Goal: Task Accomplishment & Management: Use online tool/utility

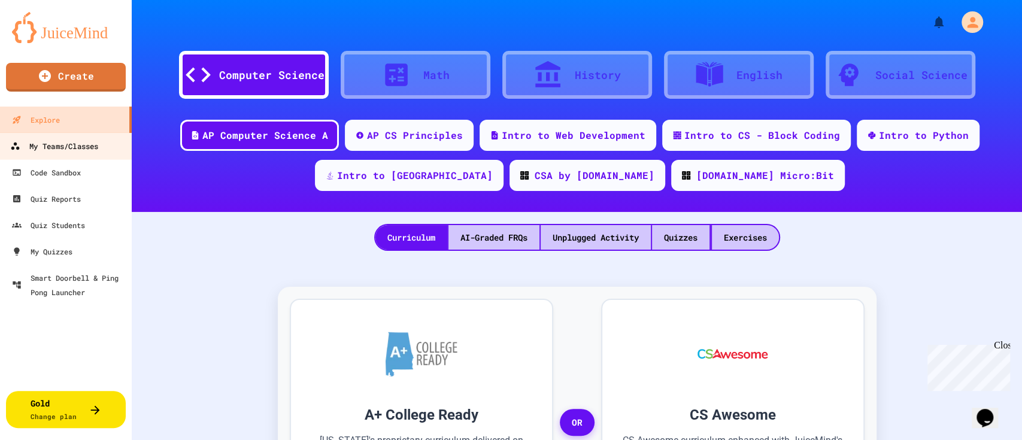
click at [67, 146] on div "My Teams/Classes" at bounding box center [54, 146] width 88 height 15
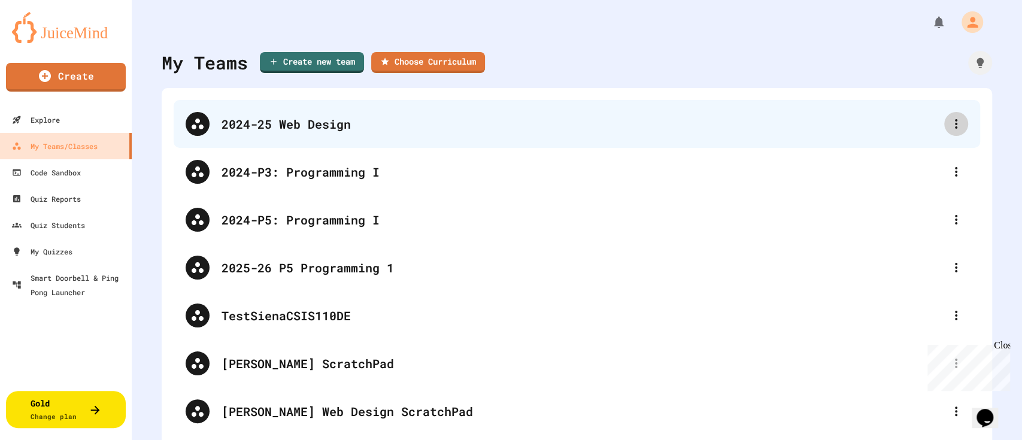
click at [948, 122] on icon at bounding box center [955, 124] width 14 height 14
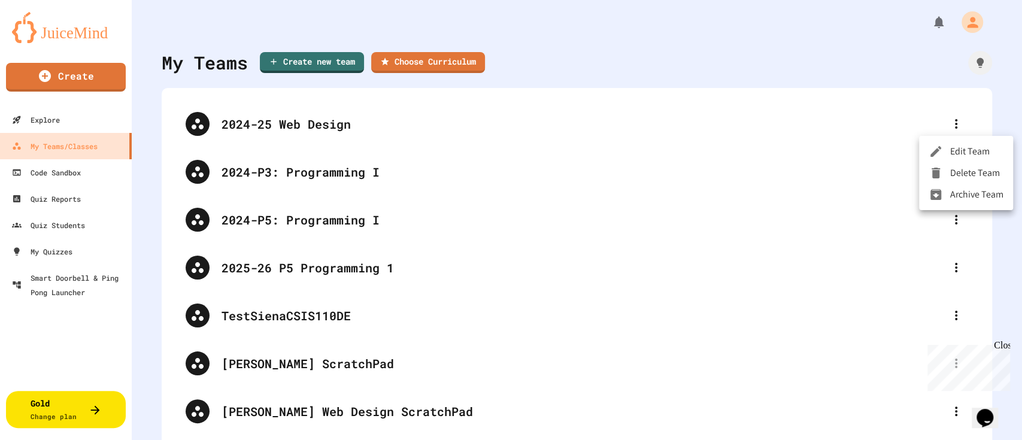
click at [949, 193] on li "Archive Team" at bounding box center [966, 195] width 94 height 22
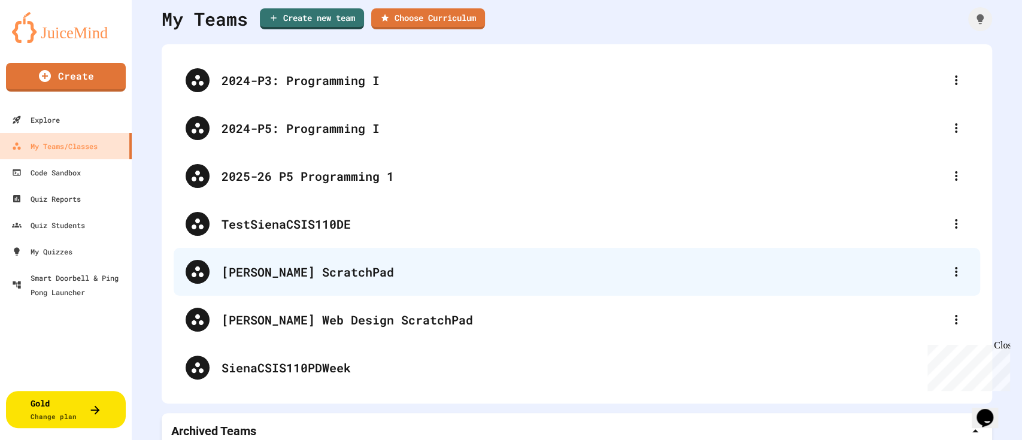
scroll to position [65, 0]
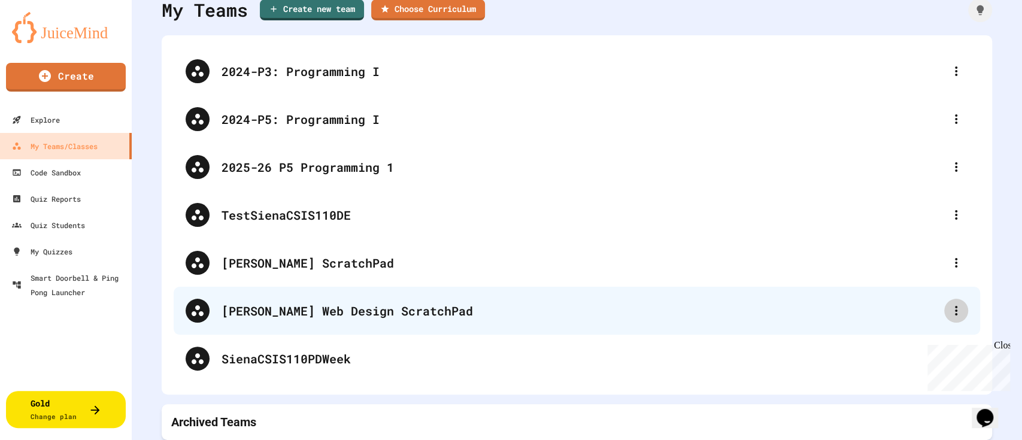
click at [948, 303] on icon at bounding box center [955, 310] width 14 height 14
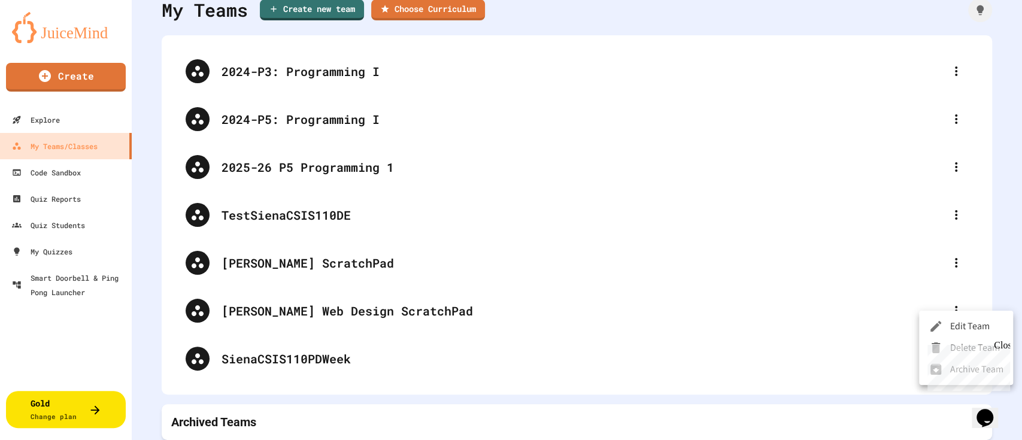
click at [1006, 347] on div "Close" at bounding box center [1000, 347] width 15 height 15
click at [951, 368] on li "Archive Team" at bounding box center [966, 369] width 94 height 22
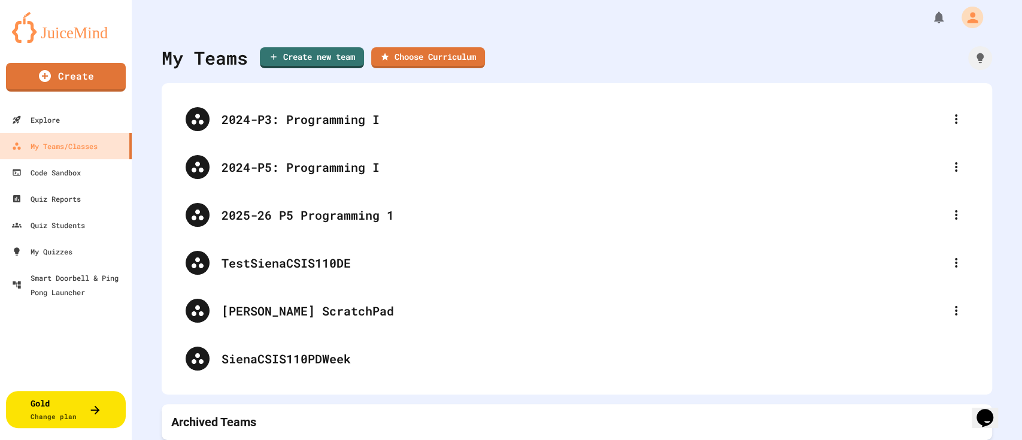
scroll to position [17, 0]
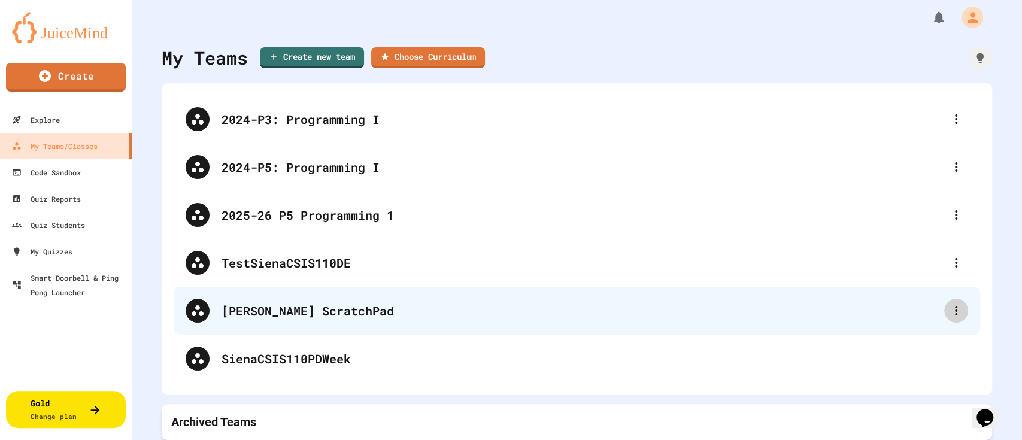
click at [948, 303] on icon at bounding box center [955, 310] width 14 height 14
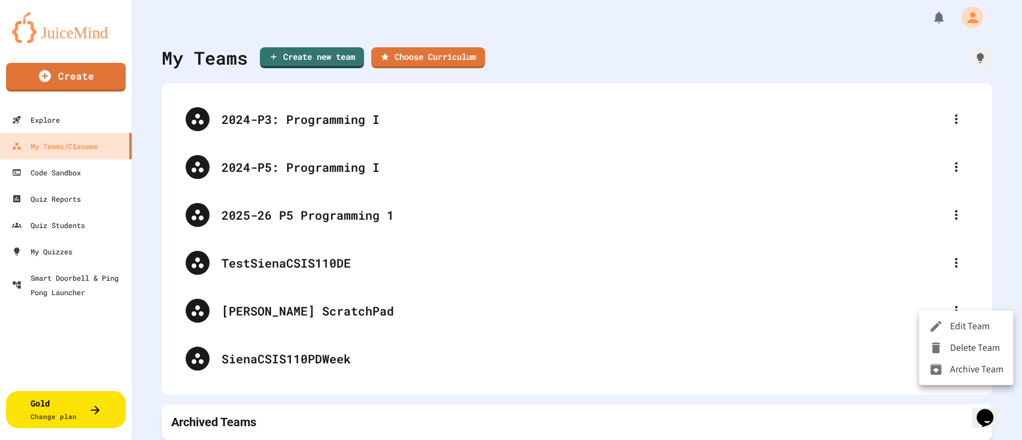
click at [956, 369] on li "Archive Team" at bounding box center [966, 369] width 94 height 22
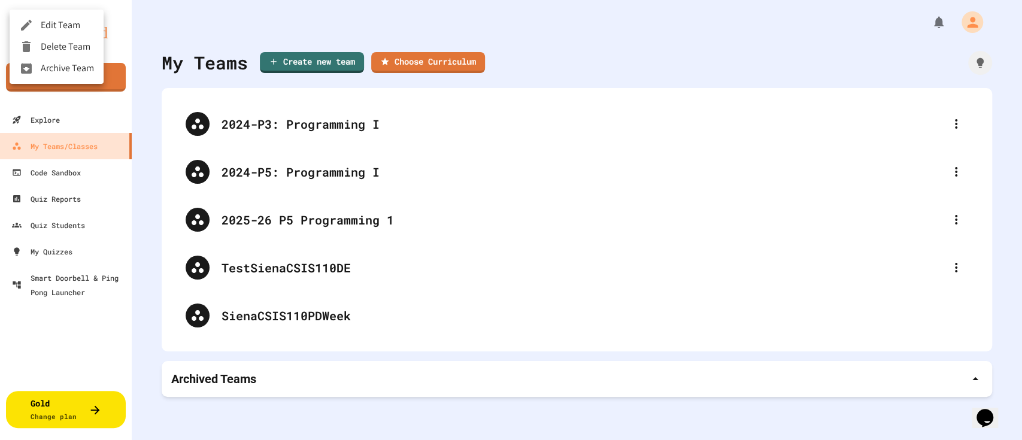
scroll to position [0, 0]
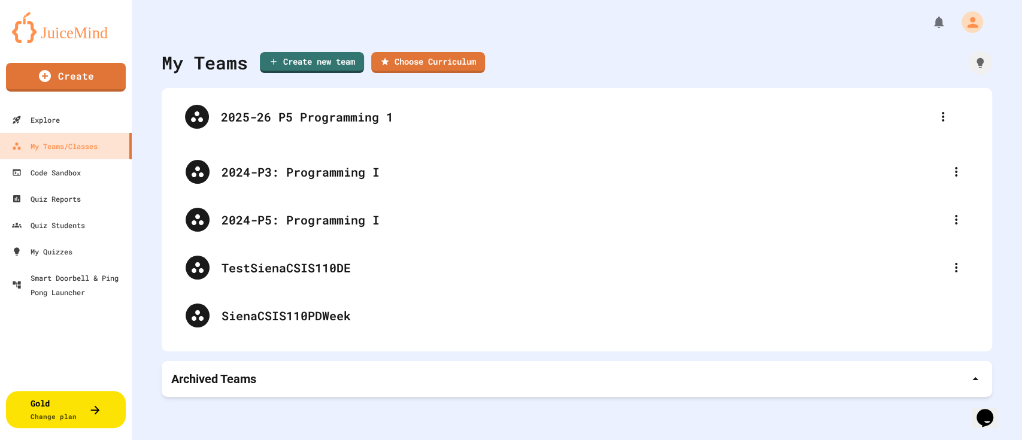
drag, startPoint x: 307, startPoint y: 208, endPoint x: 306, endPoint y: 102, distance: 105.9
click at [306, 102] on div "2024-P3: Programming I 2024-P5: Programming I 2025-26 P5 Programming 1 TestSien…" at bounding box center [577, 219] width 806 height 239
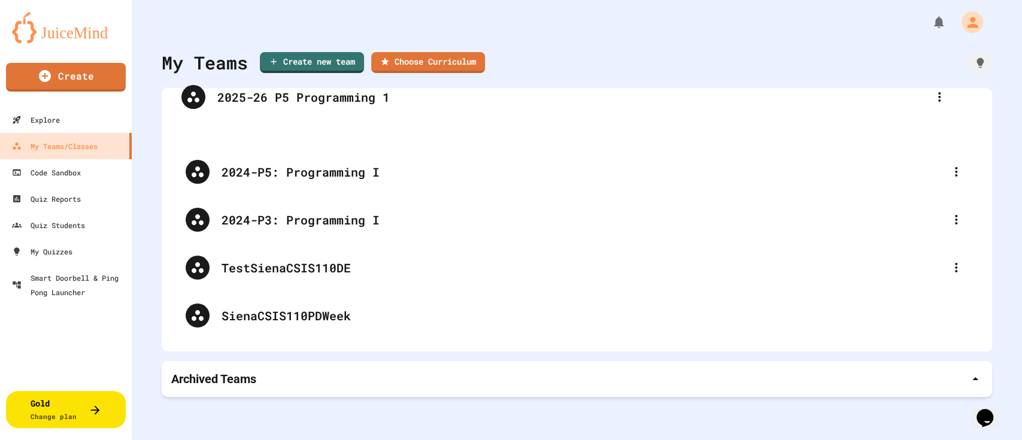
drag, startPoint x: 290, startPoint y: 215, endPoint x: 285, endPoint y: 92, distance: 123.3
click at [285, 92] on div "2024-P5: Programming I 2024-P3: Programming I 2025-26 P5 Programming 1 TestSien…" at bounding box center [577, 219] width 830 height 263
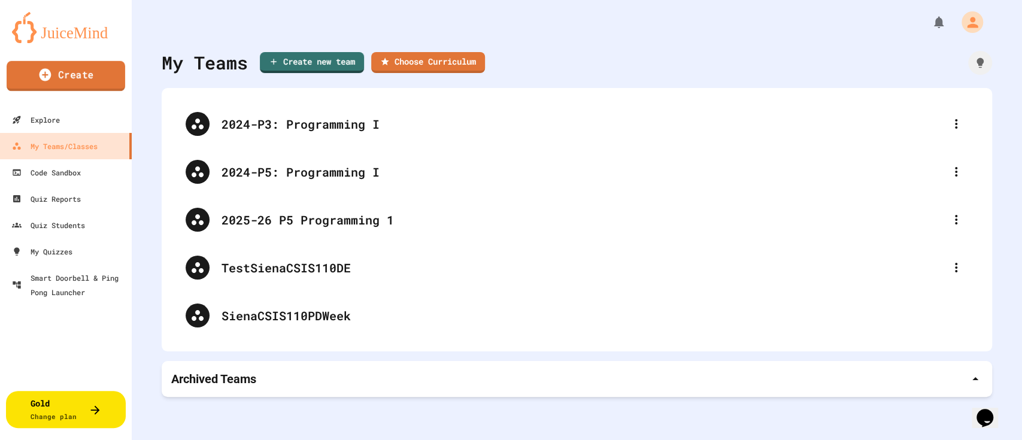
click at [65, 69] on link "Create" at bounding box center [66, 76] width 118 height 30
type input "**********"
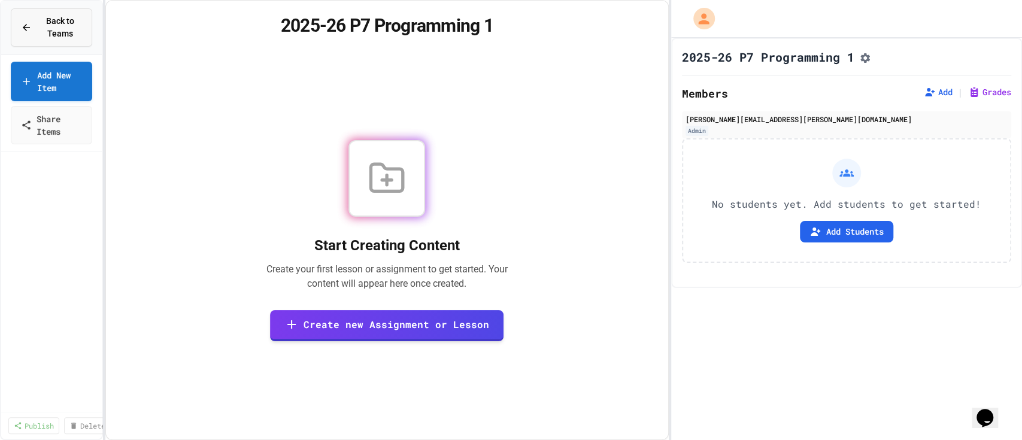
click at [43, 21] on span "Back to Teams" at bounding box center [60, 27] width 43 height 25
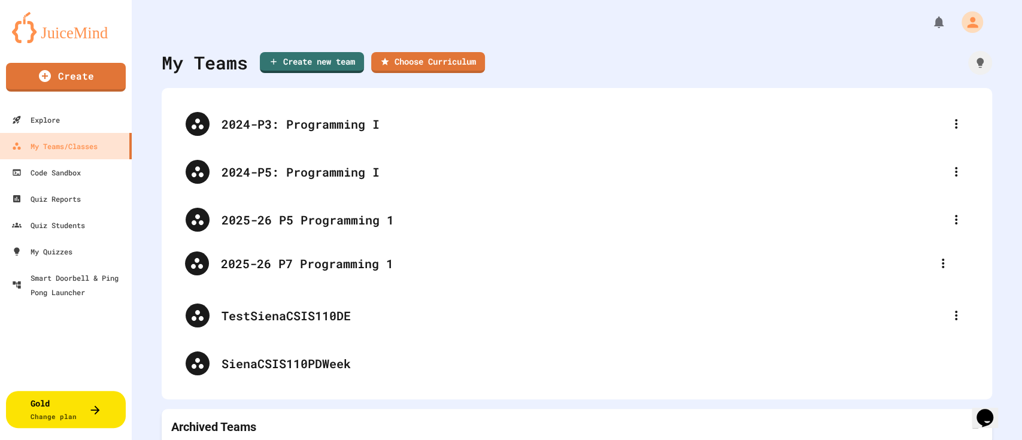
drag, startPoint x: 263, startPoint y: 314, endPoint x: 263, endPoint y: 244, distance: 70.0
click at [263, 244] on div "2024-P3: Programming I 2024-P5: Programming I 2025-26 P5 Programming 1 TestSien…" at bounding box center [577, 243] width 806 height 287
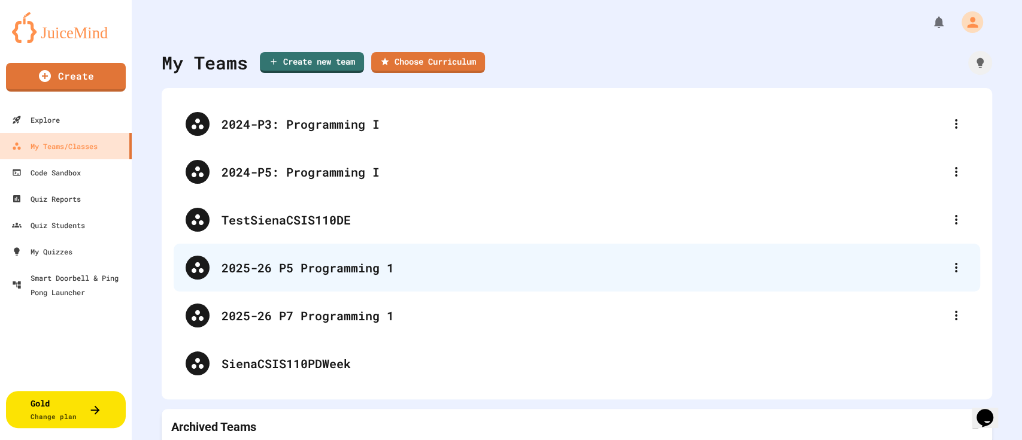
click at [270, 273] on div "2025-26 P5 Programming 1" at bounding box center [582, 268] width 722 height 18
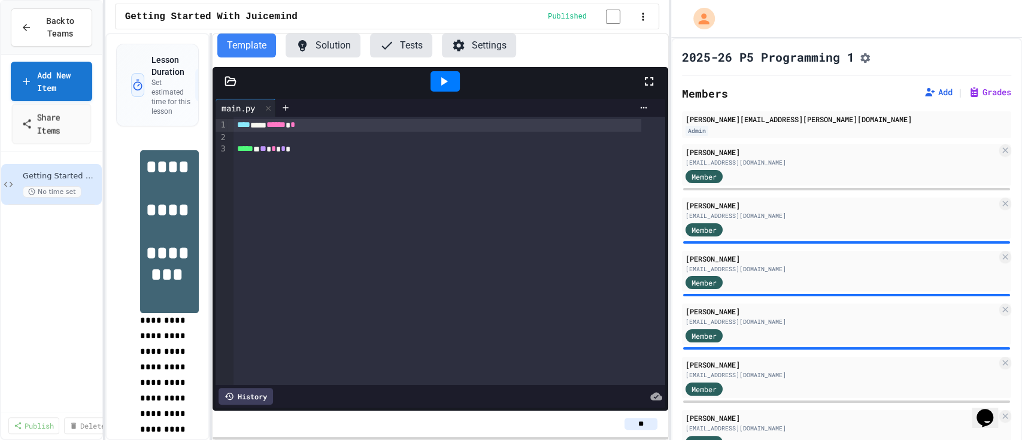
click at [42, 115] on link "Share Items" at bounding box center [51, 124] width 79 height 40
click at [44, 22] on span "Back to Teams" at bounding box center [60, 27] width 43 height 25
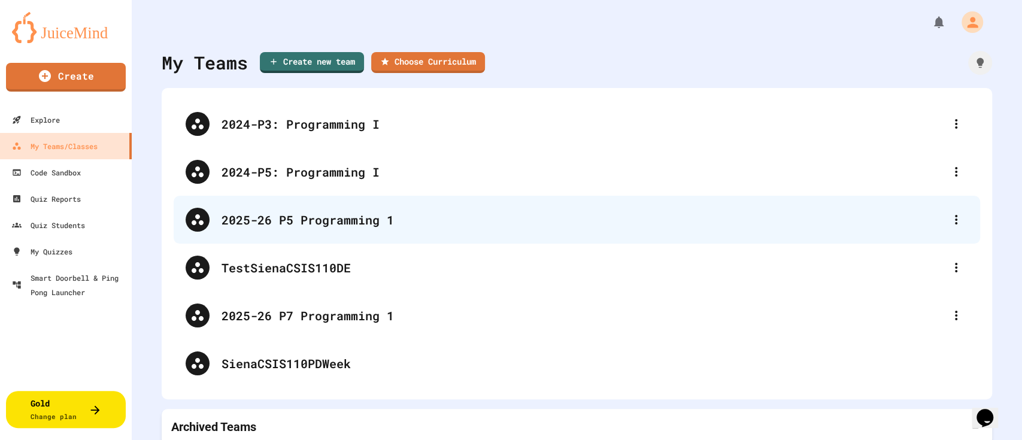
click at [315, 216] on div "2025-26 P5 Programming 1" at bounding box center [582, 220] width 722 height 18
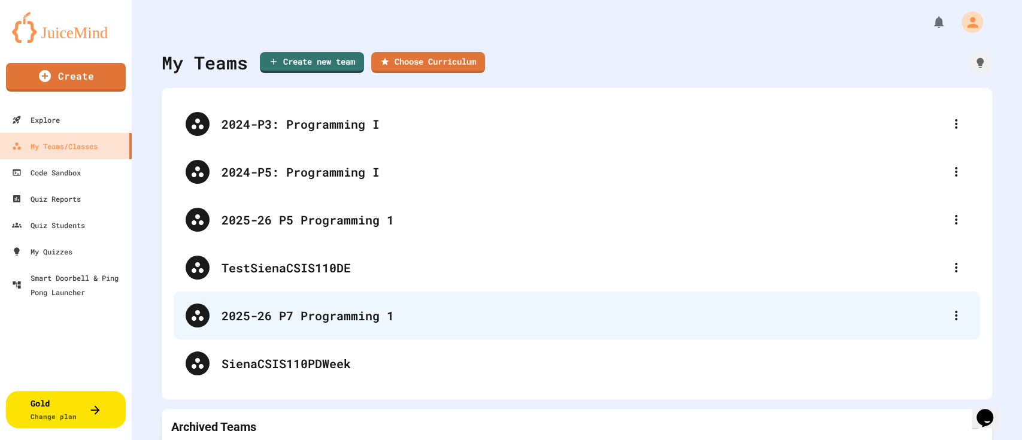
click at [289, 312] on div "2025-26 P7 Programming 1" at bounding box center [582, 315] width 722 height 18
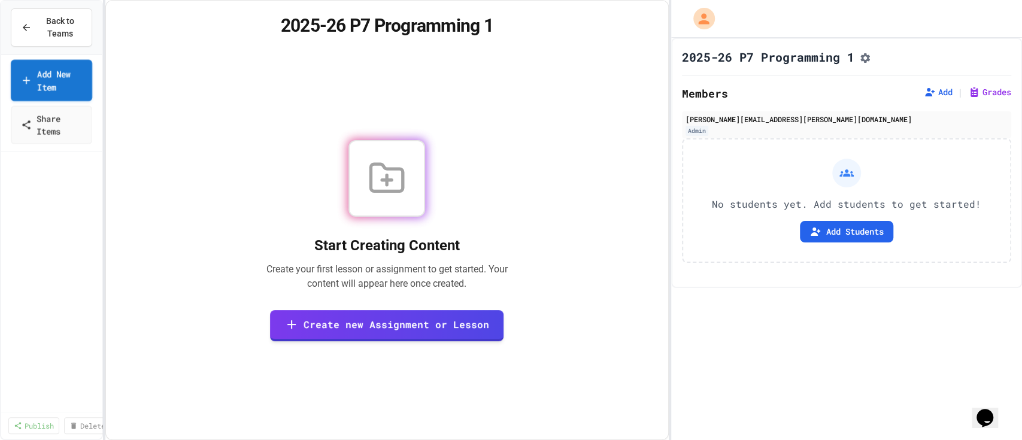
click at [57, 81] on link "Add New Item" at bounding box center [51, 80] width 81 height 41
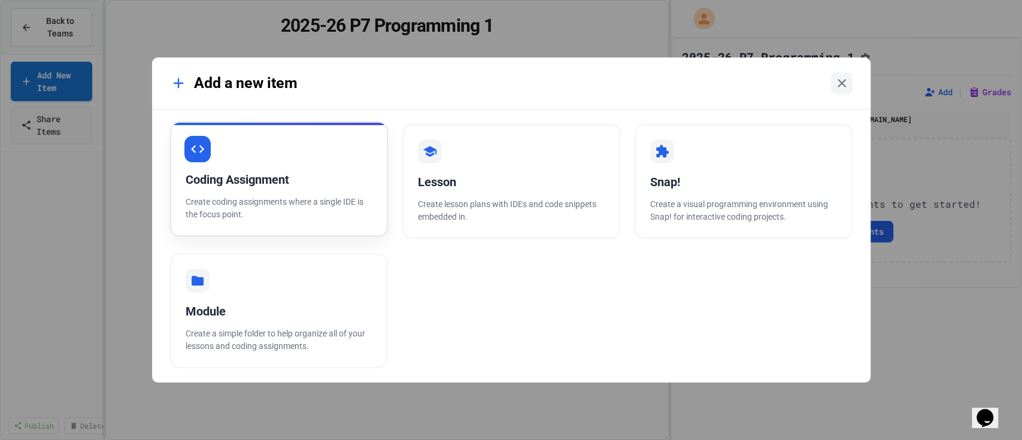
click at [290, 172] on div "Coding Assignment" at bounding box center [279, 180] width 187 height 18
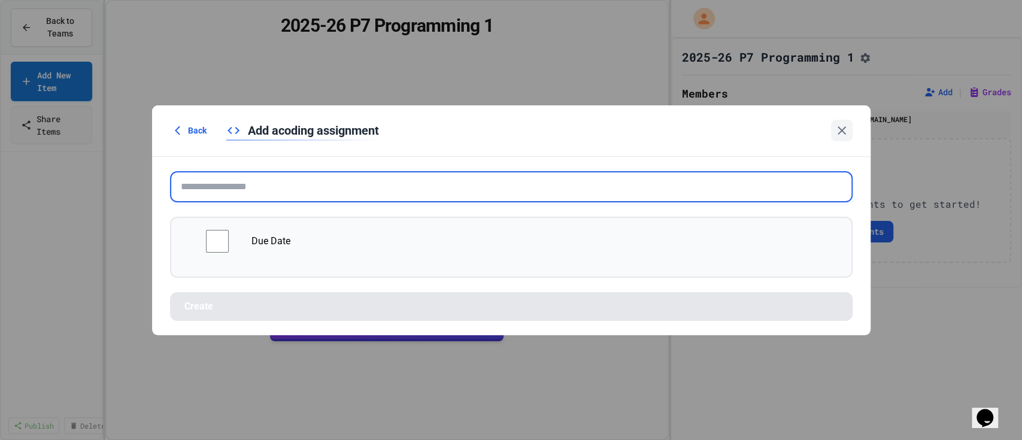
click at [286, 198] on input "text" at bounding box center [511, 186] width 682 height 31
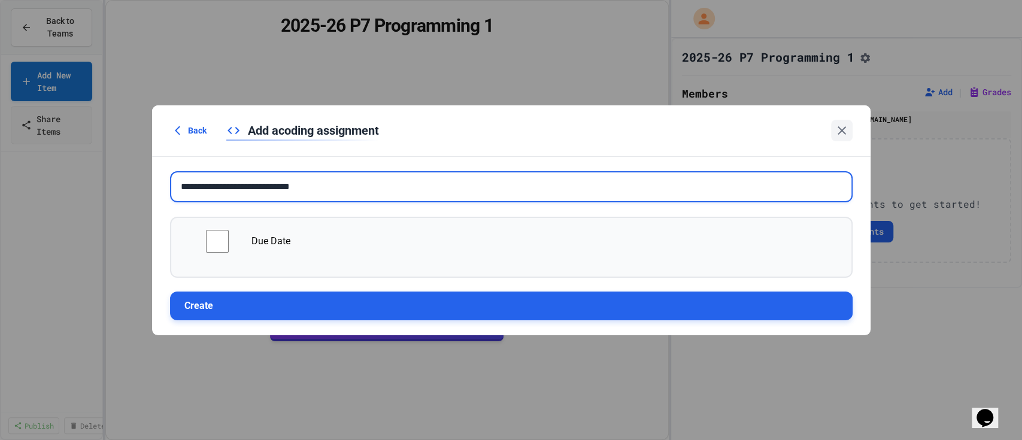
type input "**********"
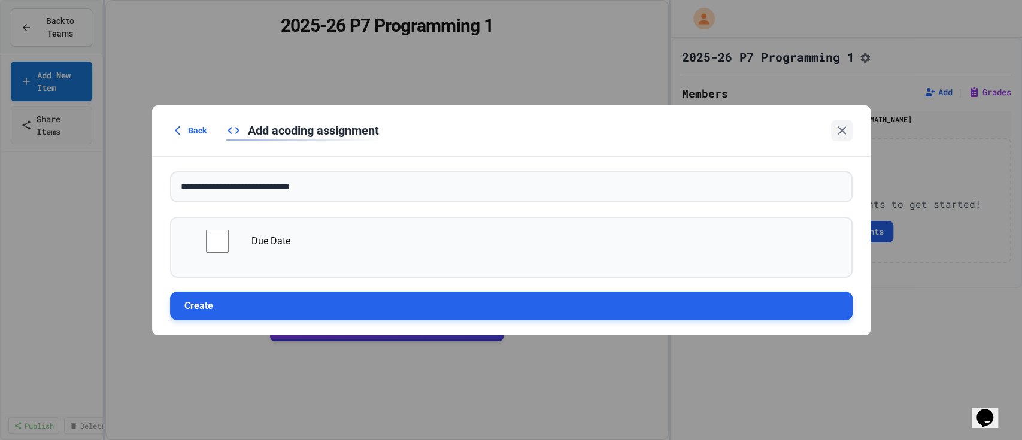
click at [321, 304] on button "Create" at bounding box center [511, 305] width 682 height 29
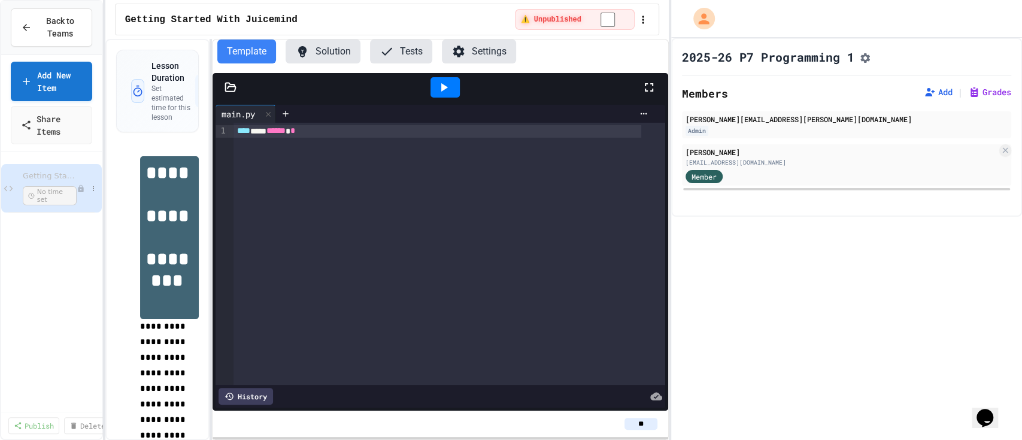
click at [86, 188] on div at bounding box center [88, 189] width 23 height 12
click at [79, 174] on div "Getting Started With Juicemind No time set" at bounding box center [51, 188] width 101 height 48
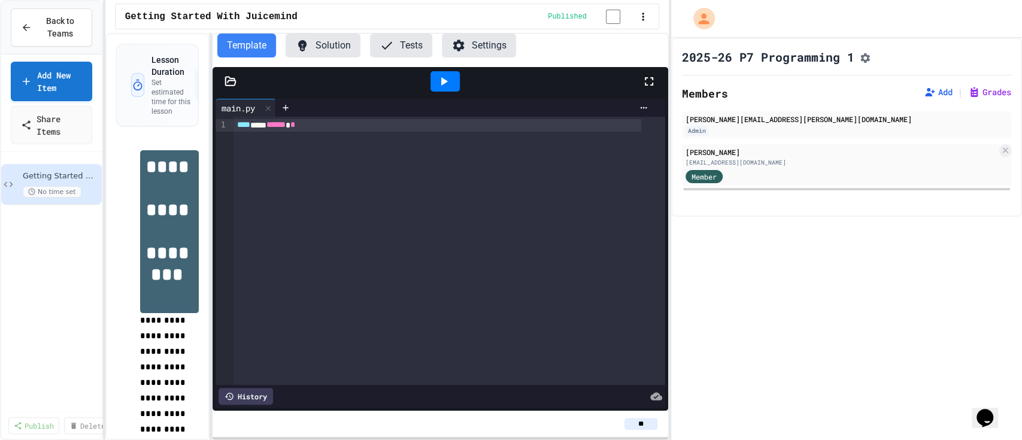
click at [42, 254] on div "Getting Started With Juicemind No time set" at bounding box center [51, 282] width 101 height 251
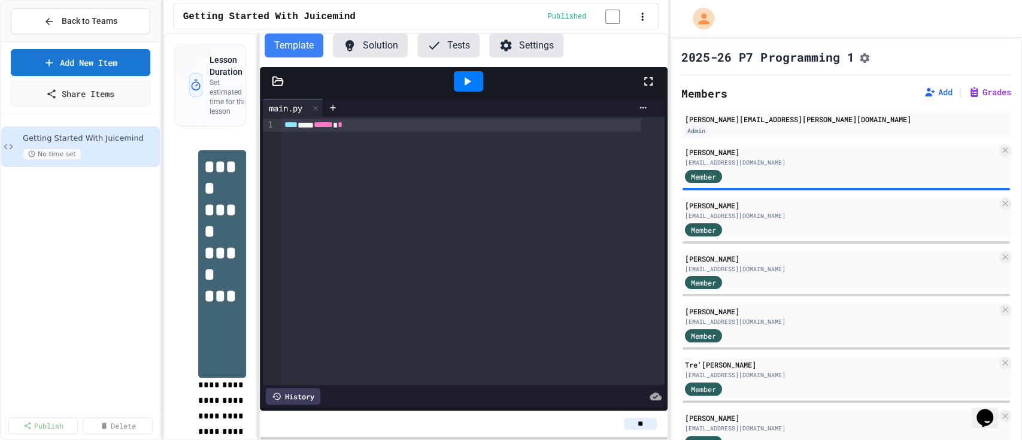
click at [163, 156] on div "**********" at bounding box center [511, 220] width 1022 height 440
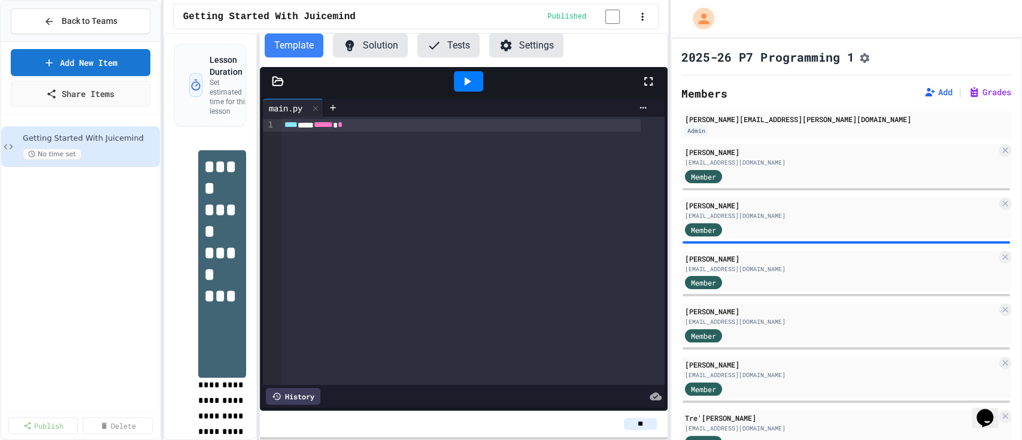
click at [272, 87] on icon at bounding box center [278, 81] width 12 height 12
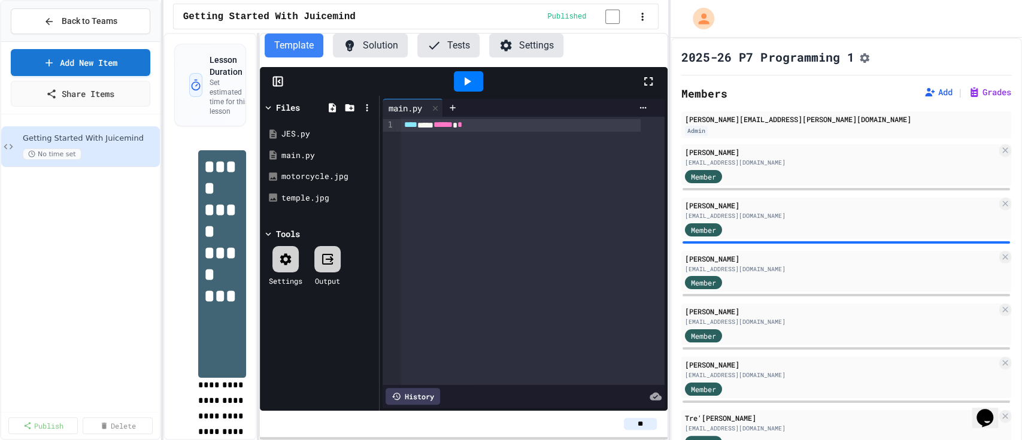
click at [443, 190] on div "**** *** ****** *" at bounding box center [532, 251] width 264 height 268
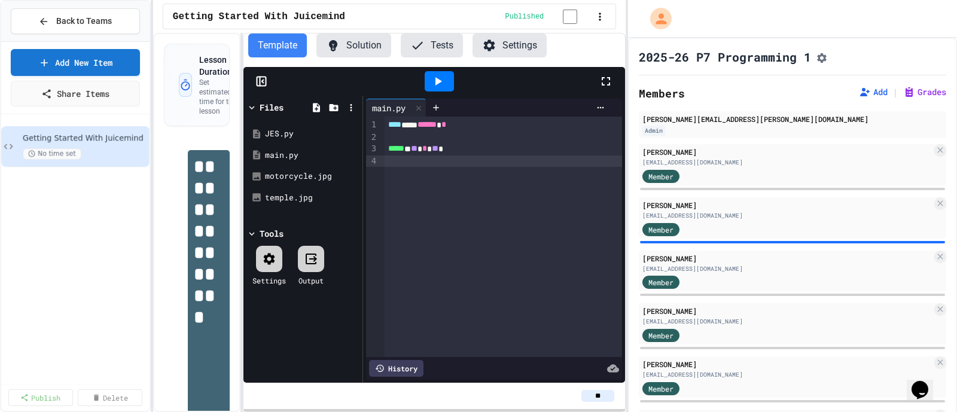
click at [438, 86] on icon at bounding box center [439, 81] width 7 height 8
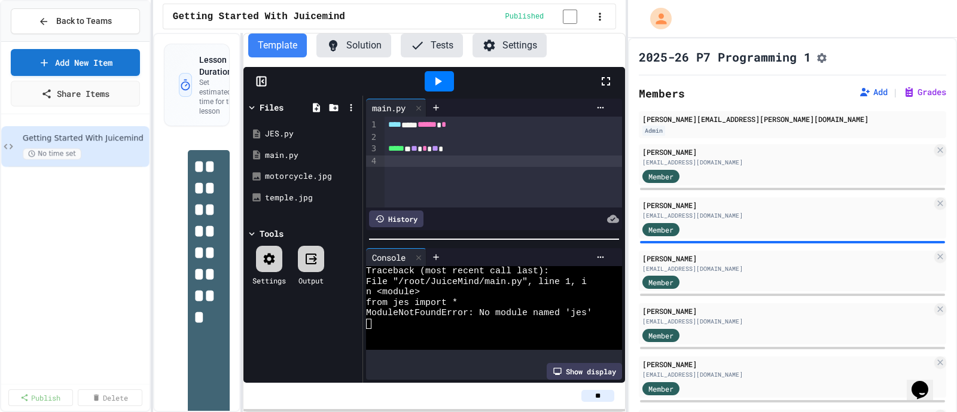
click at [417, 130] on div "**** *** ****** *" at bounding box center [492, 125] width 215 height 13
click at [434, 87] on icon at bounding box center [438, 81] width 14 height 14
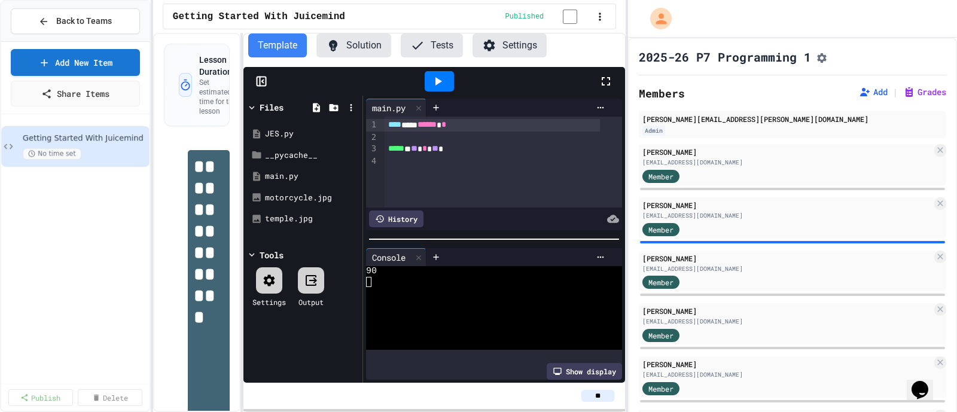
click at [452, 151] on div "***** * ** * ** *" at bounding box center [492, 149] width 215 height 13
click at [436, 84] on icon at bounding box center [439, 81] width 7 height 8
click at [284, 186] on div "main.py" at bounding box center [303, 177] width 113 height 22
click at [430, 153] on span "*" at bounding box center [427, 148] width 5 height 8
click at [439, 85] on icon at bounding box center [439, 81] width 7 height 8
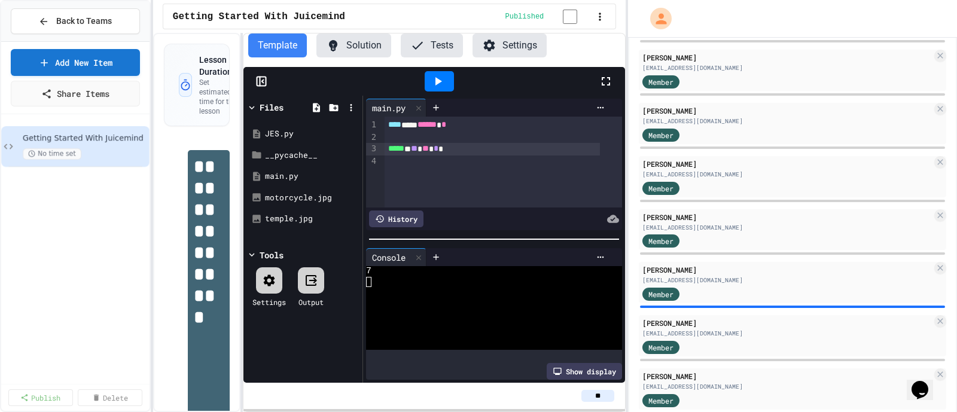
scroll to position [705, 0]
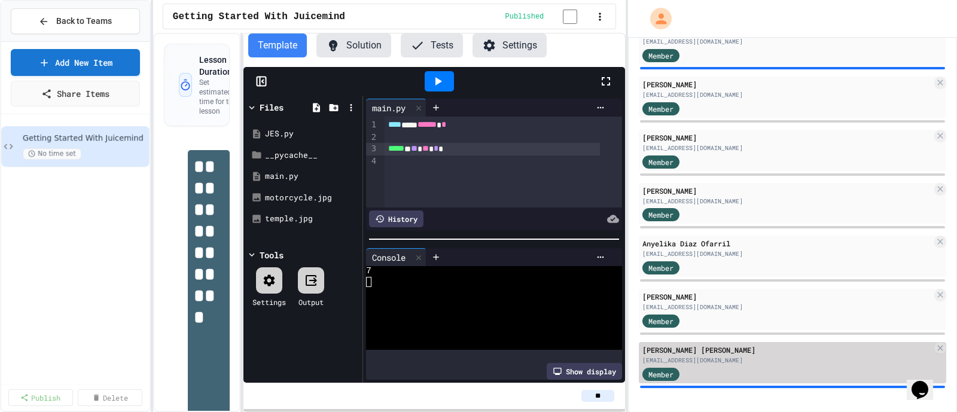
click at [814, 363] on div "890234558@rcsd121.org" at bounding box center [788, 360] width 290 height 9
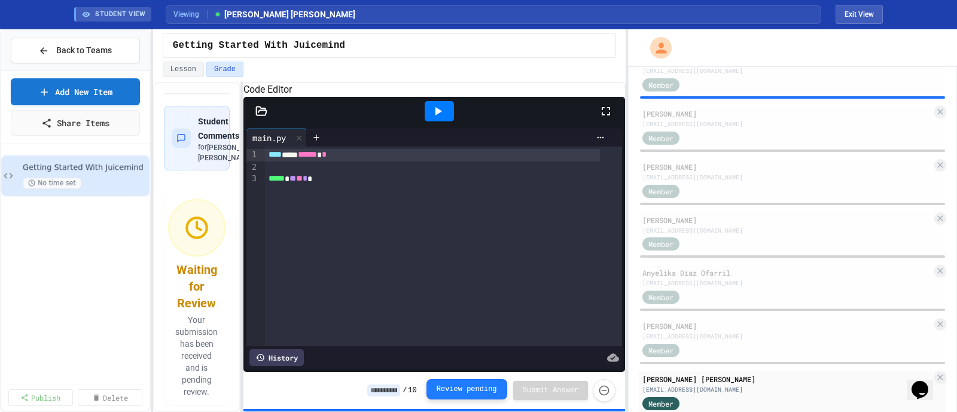
click at [470, 383] on button "Review pending" at bounding box center [467, 389] width 81 height 20
click at [476, 392] on button "Review pending" at bounding box center [467, 389] width 81 height 20
click at [473, 387] on button "Review pending" at bounding box center [467, 391] width 81 height 20
click at [606, 387] on icon "Force resubmission of student's answer (Admin only)" at bounding box center [604, 391] width 12 height 12
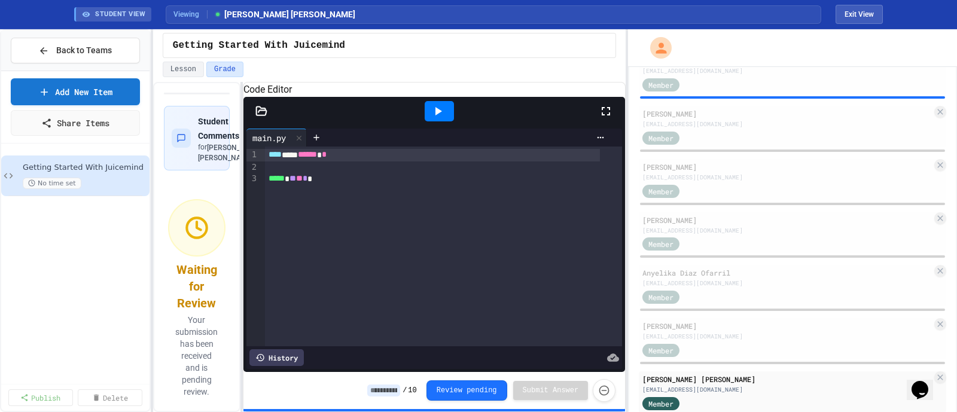
click at [393, 396] on input at bounding box center [383, 391] width 33 height 12
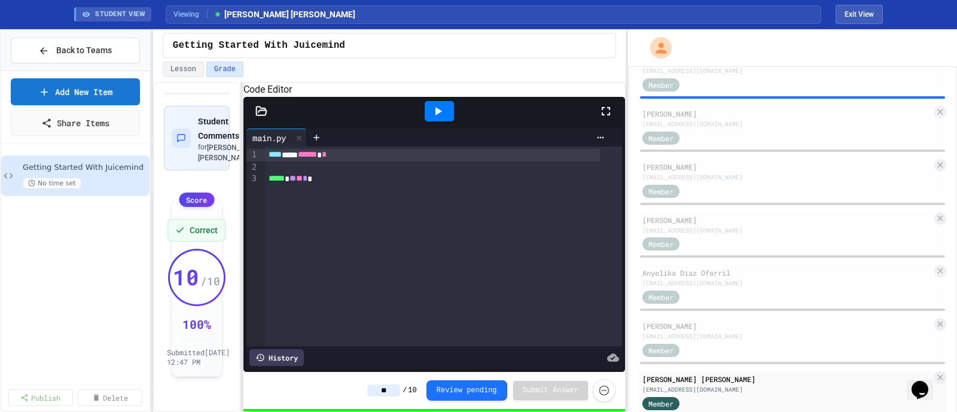
type input "**"
click at [862, 13] on button "Exit View" at bounding box center [859, 14] width 47 height 19
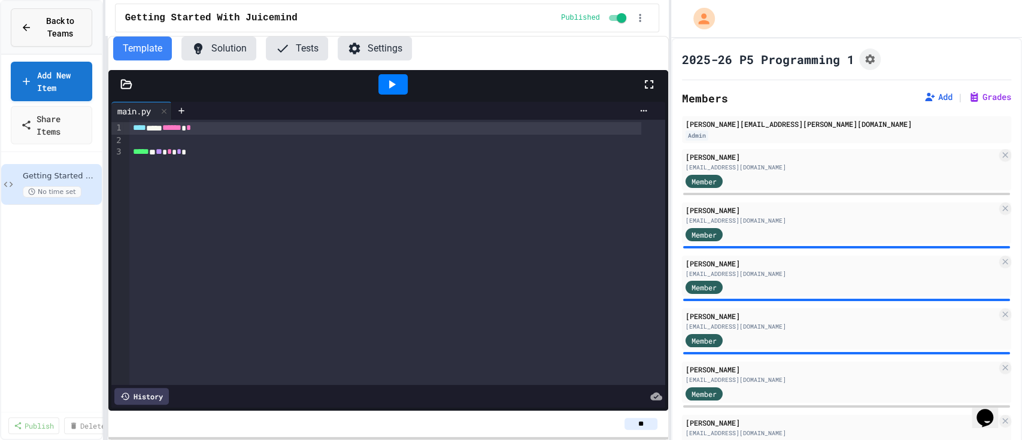
click at [31, 19] on div "Back to Teams" at bounding box center [51, 27] width 61 height 25
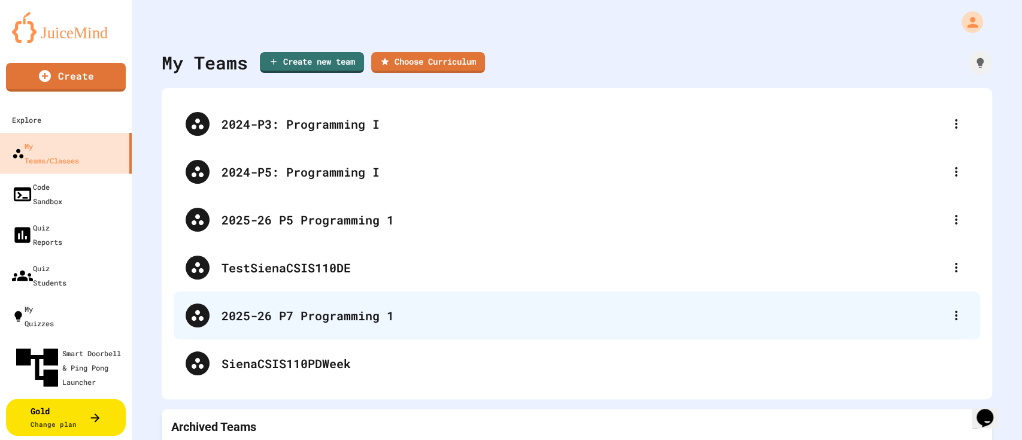
click at [320, 316] on div "2025-26 P7 Programming 1" at bounding box center [582, 315] width 722 height 18
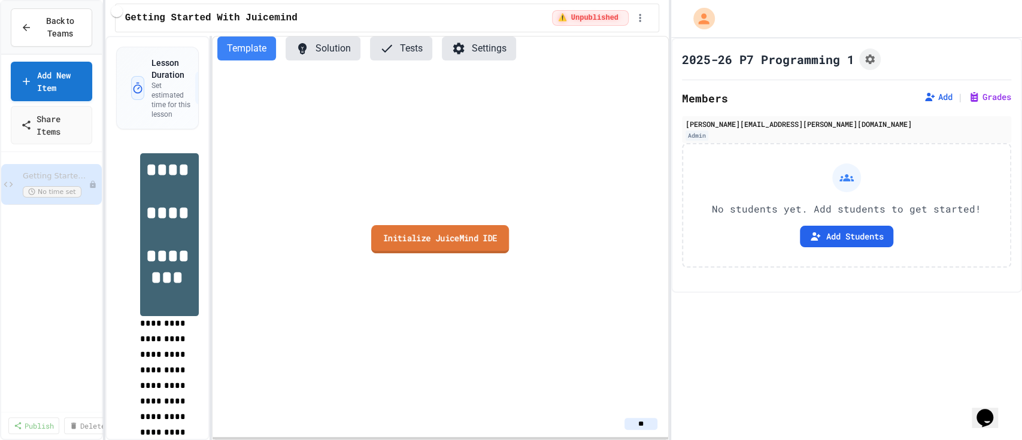
click at [430, 239] on link "Initialize JuiceMind IDE" at bounding box center [440, 239] width 138 height 28
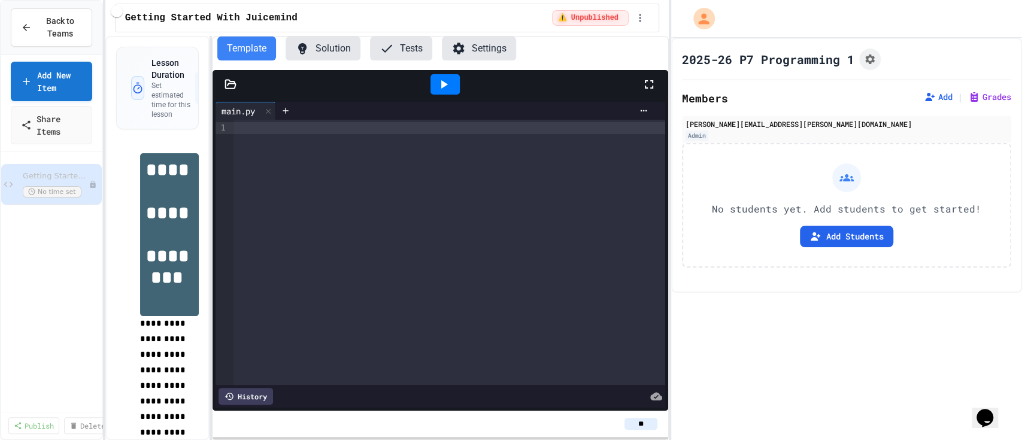
click at [225, 93] on div at bounding box center [439, 84] width 455 height 29
click at [230, 87] on icon at bounding box center [230, 84] width 12 height 12
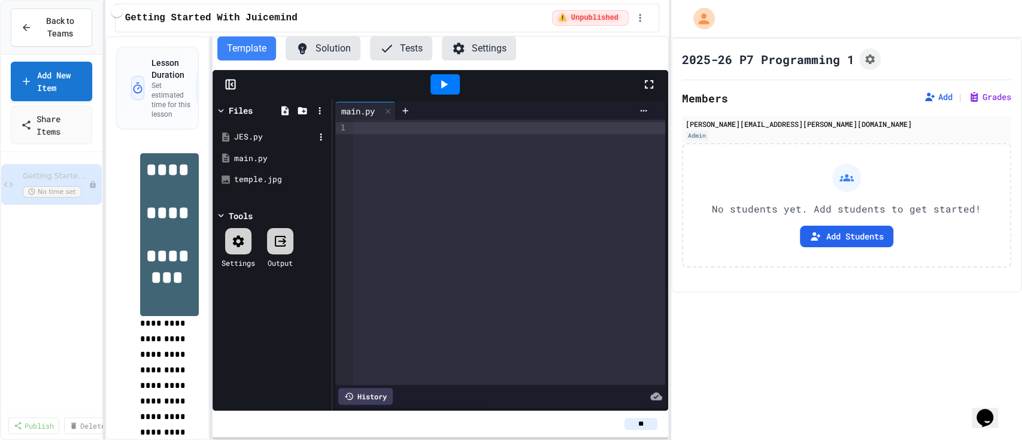
click at [262, 136] on div "JES.py" at bounding box center [274, 137] width 80 height 12
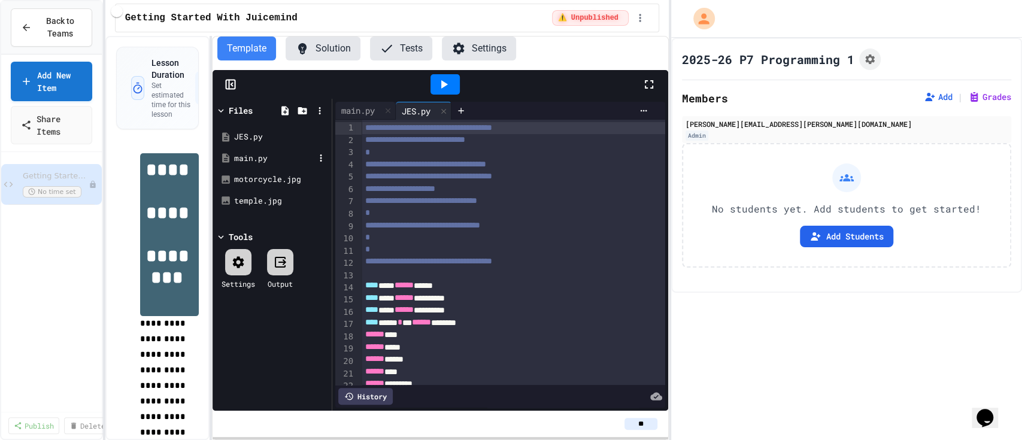
click at [241, 155] on div "main.py" at bounding box center [274, 159] width 80 height 12
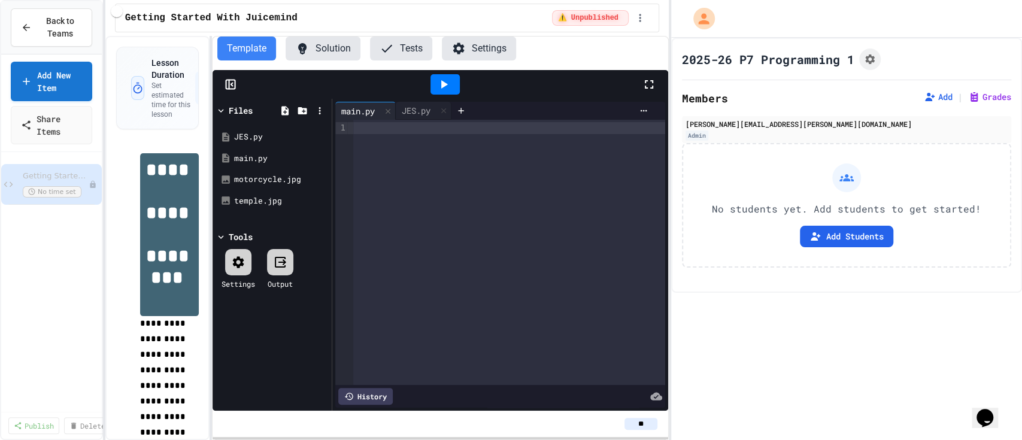
click at [406, 139] on div at bounding box center [508, 252] width 311 height 265
click at [838, 240] on button "Add Students" at bounding box center [845, 237] width 93 height 22
